Goal: Use online tool/utility

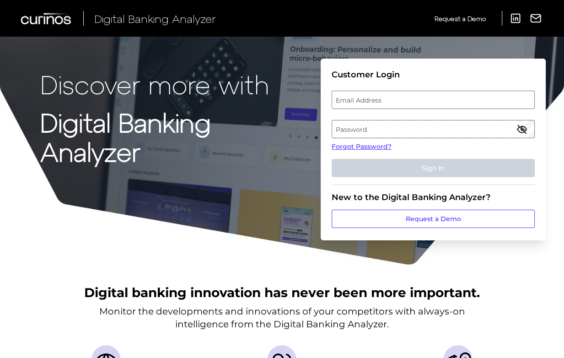
click at [405, 102] on label "Email Address" at bounding box center [433, 99] width 202 height 16
click at [405, 102] on input "email" at bounding box center [433, 100] width 203 height 18
type input "[EMAIL_ADDRESS][DOMAIN_NAME]"
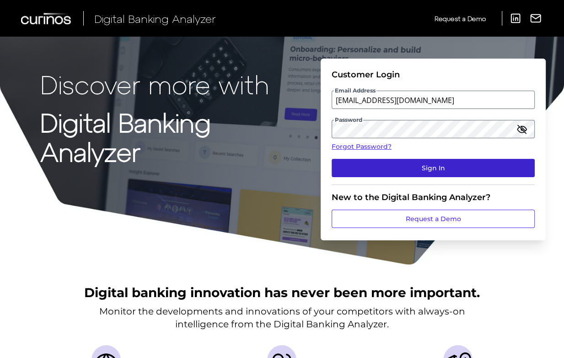
click at [408, 172] on button "Sign In" at bounding box center [433, 168] width 203 height 18
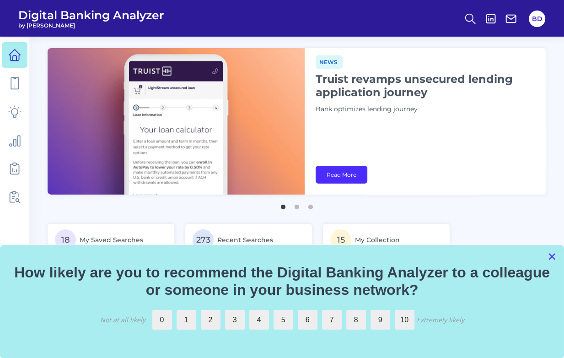
click at [551, 262] on button "×" at bounding box center [551, 256] width 9 height 15
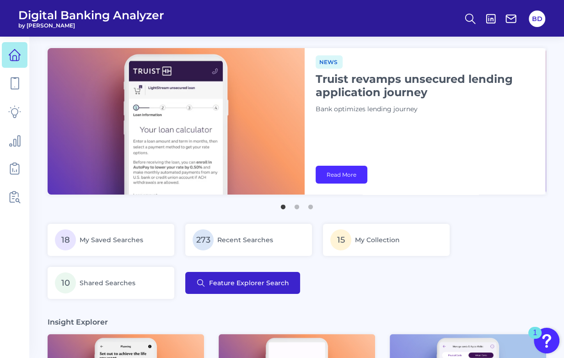
click at [280, 281] on span "Feature Explorer Search" at bounding box center [249, 282] width 80 height 7
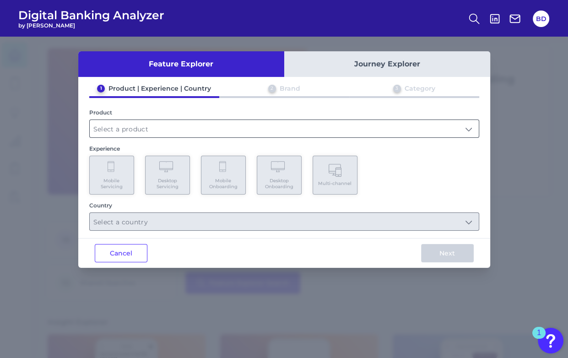
click at [174, 122] on input "text" at bounding box center [284, 128] width 389 height 17
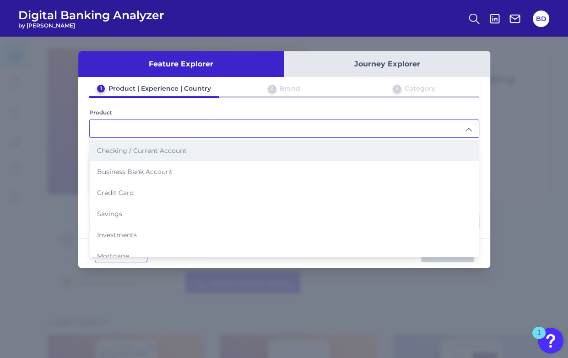
click at [140, 146] on span "Checking / Current Account" at bounding box center [142, 150] width 90 height 8
type input "Checking / Current Account"
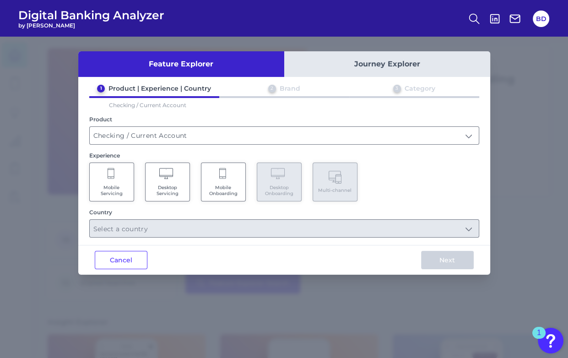
click at [119, 176] on Servicing "Mobile Servicing" at bounding box center [111, 181] width 45 height 39
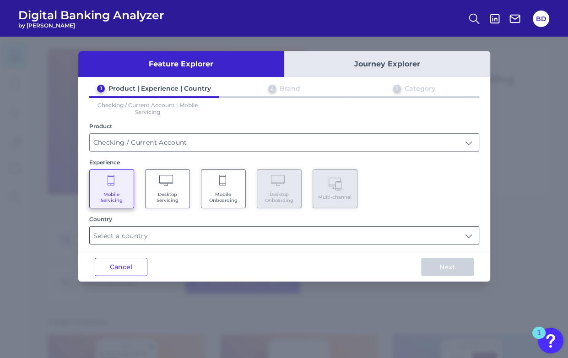
click at [126, 234] on input "text" at bounding box center [284, 234] width 389 height 17
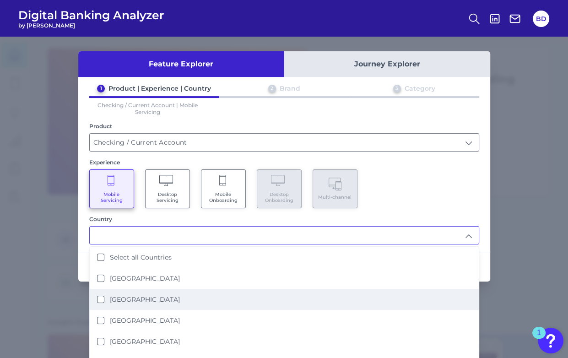
click at [102, 297] on States "[GEOGRAPHIC_DATA]" at bounding box center [100, 298] width 7 height 7
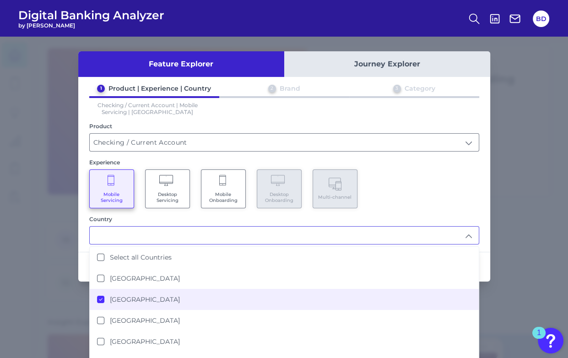
type input "[GEOGRAPHIC_DATA]"
click at [445, 188] on div "Mobile Servicing Desktop Servicing Mobile Onboarding Desktop Onboarding Multi-c…" at bounding box center [284, 188] width 390 height 39
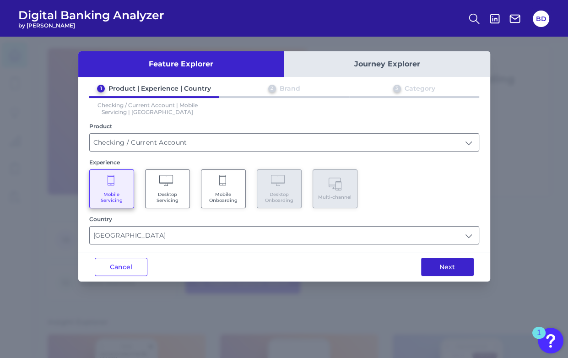
click at [452, 264] on button "Next" at bounding box center [447, 266] width 53 height 18
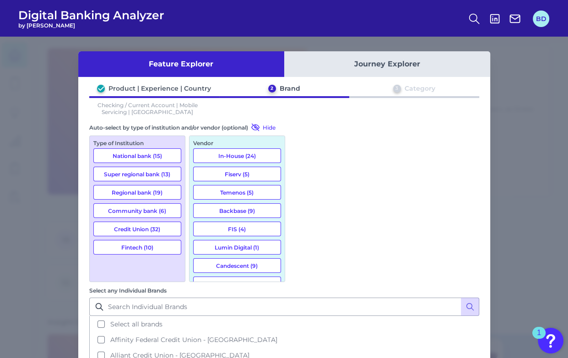
click at [538, 18] on button "BD" at bounding box center [540, 19] width 16 height 16
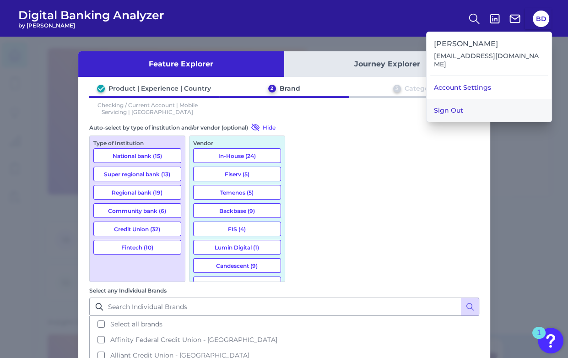
click at [499, 99] on button "Sign Out" at bounding box center [488, 110] width 125 height 23
